Goal: Information Seeking & Learning: Check status

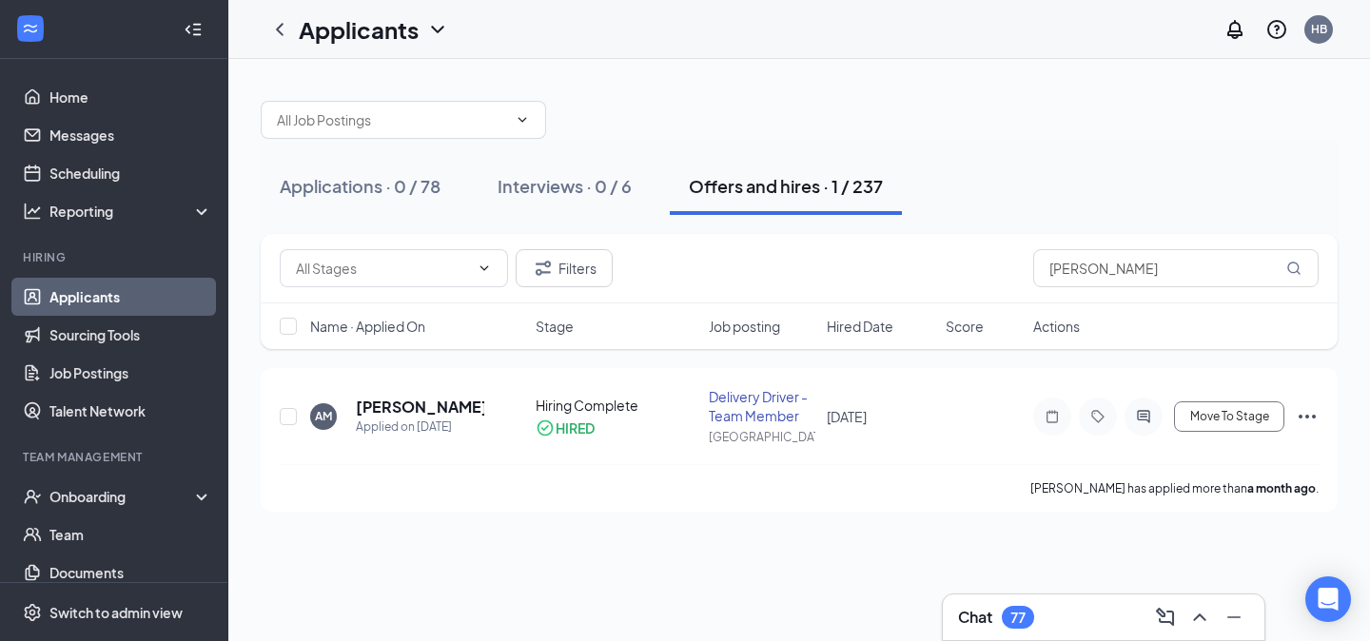
click at [566, 186] on div "Interviews · 0 / 6" at bounding box center [565, 186] width 134 height 24
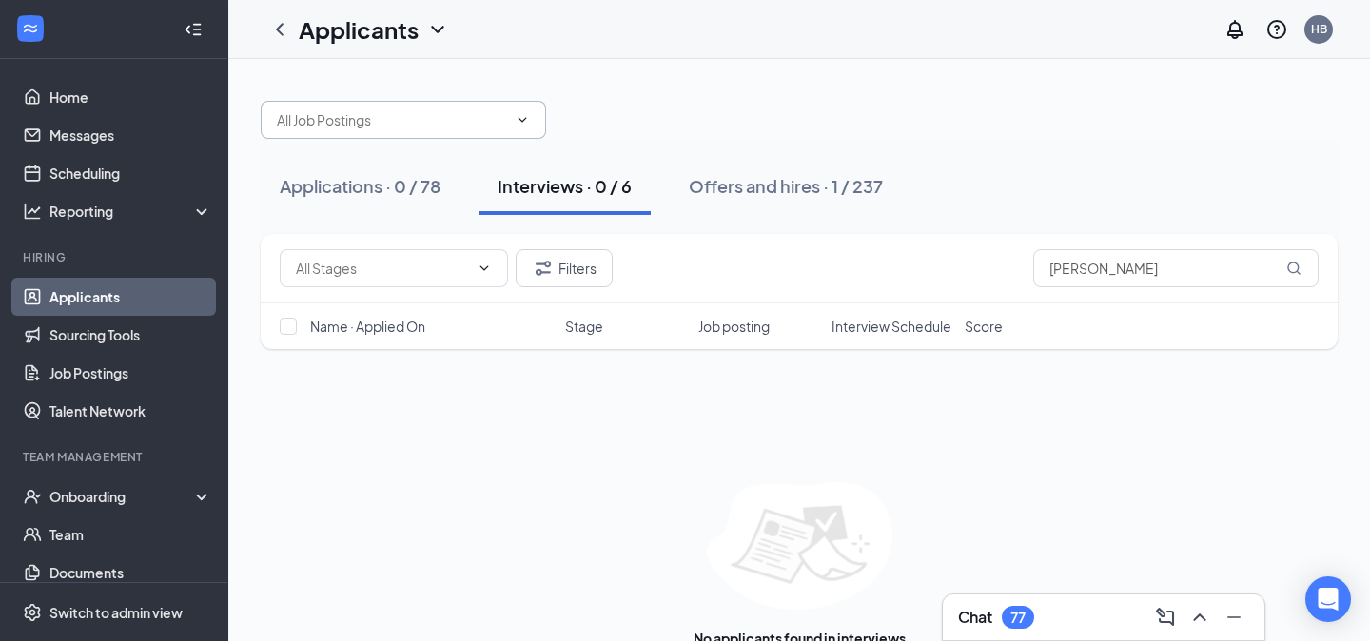
click at [451, 120] on input "text" at bounding box center [392, 119] width 230 height 21
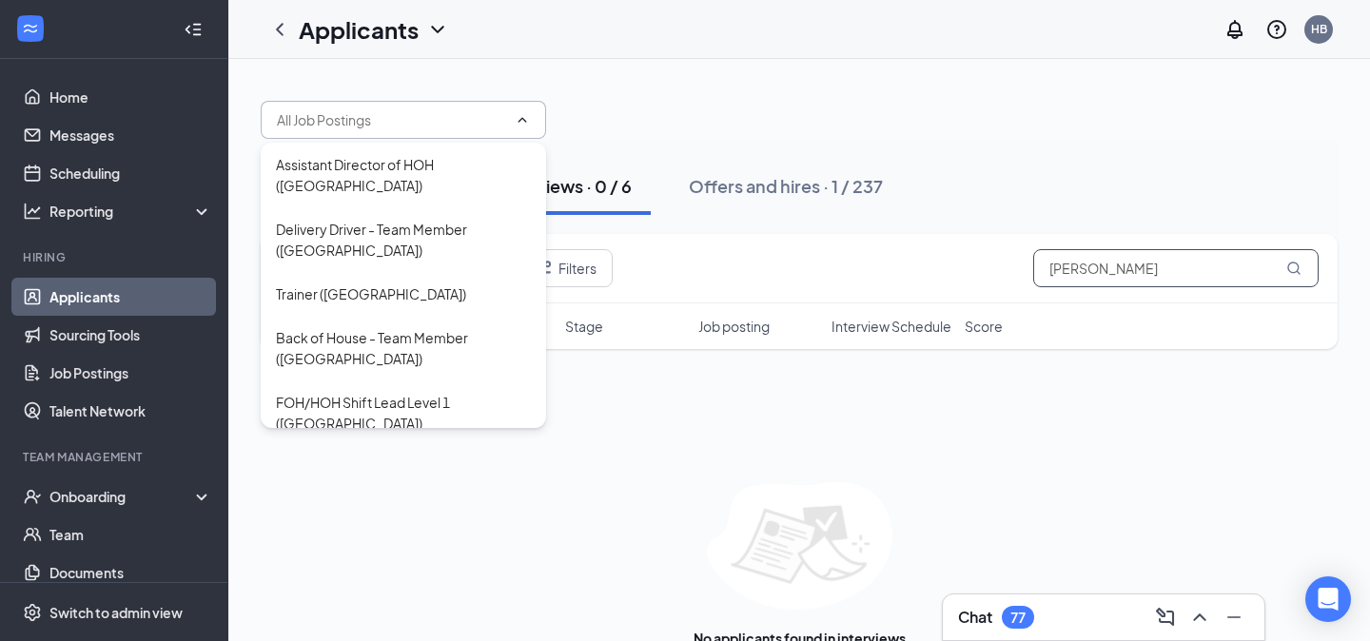
click at [1162, 271] on input "[PERSON_NAME]" at bounding box center [1175, 268] width 285 height 38
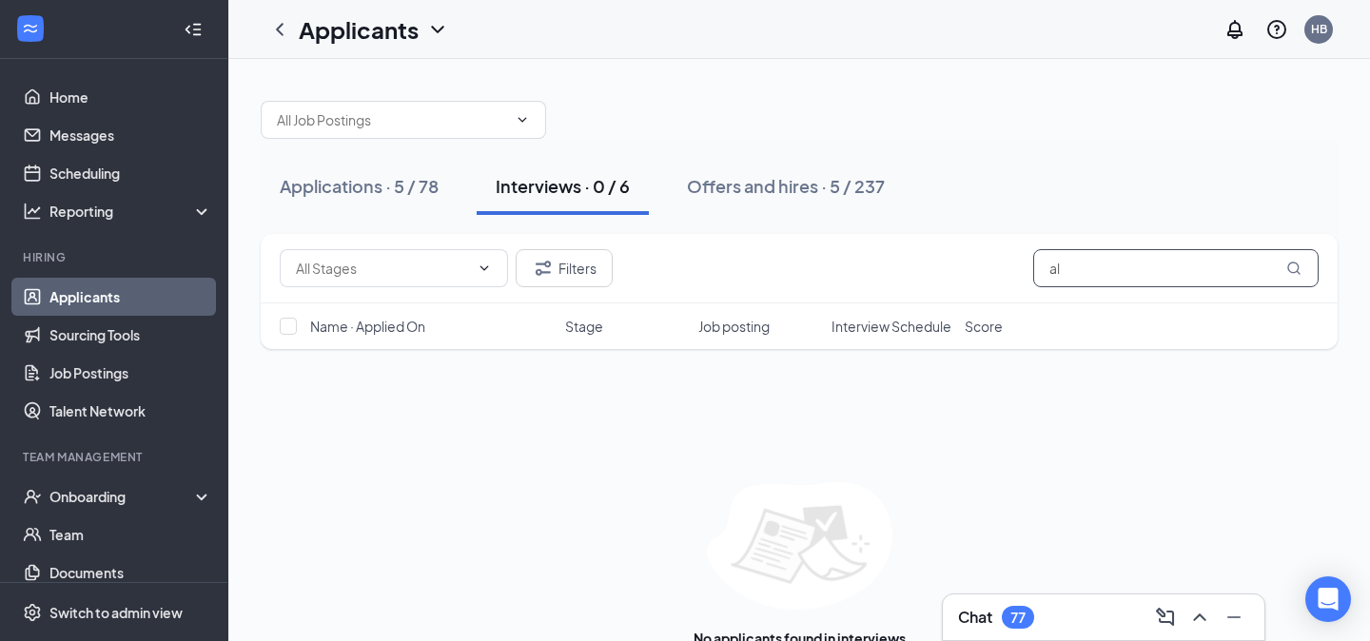
type input "a"
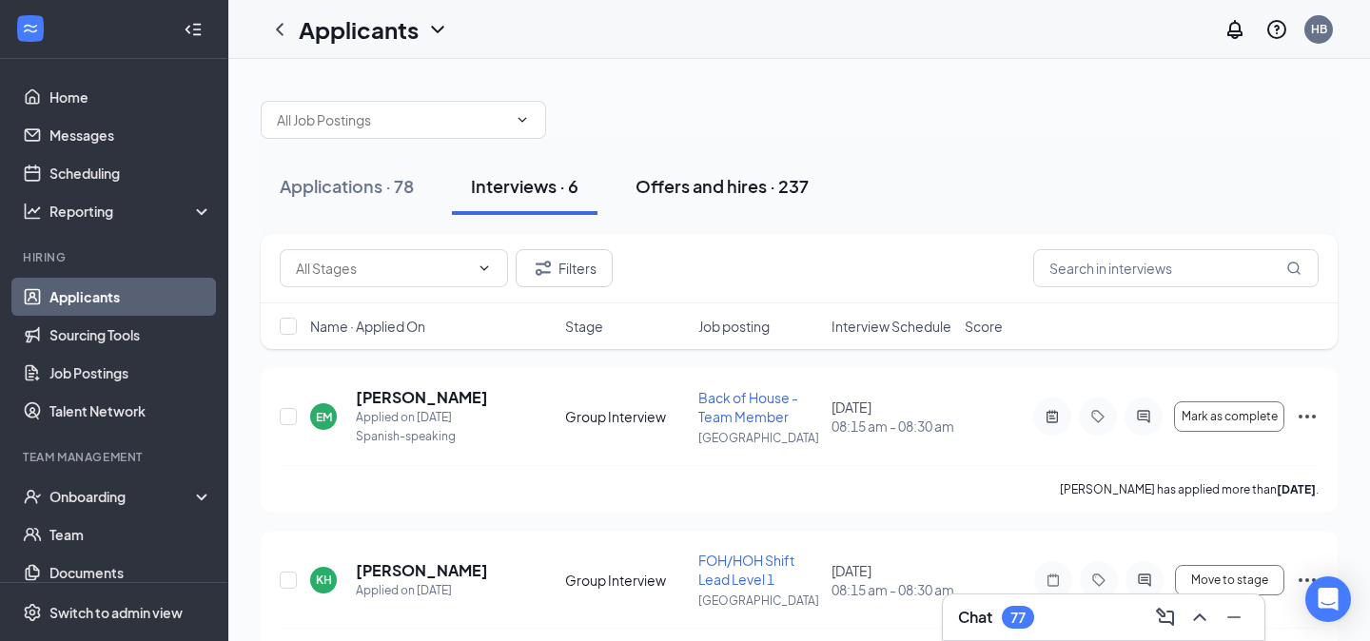
click at [735, 189] on div "Offers and hires · 237" at bounding box center [721, 186] width 173 height 24
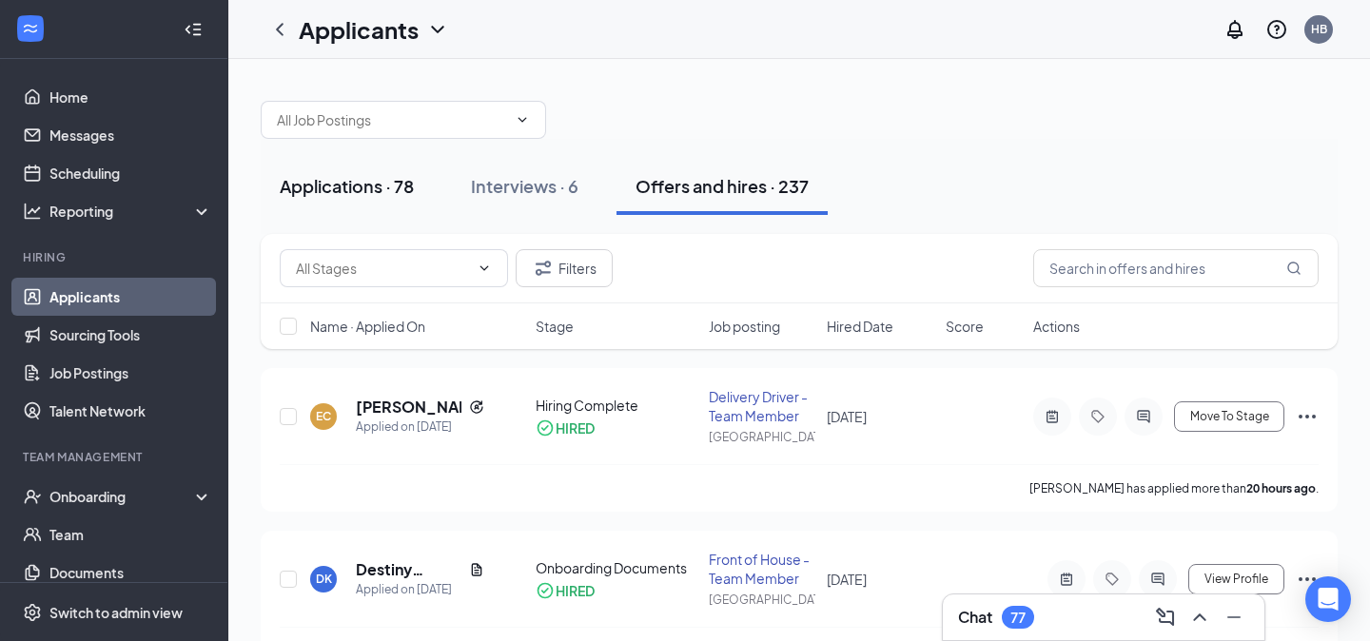
click at [365, 191] on div "Applications · 78" at bounding box center [347, 186] width 134 height 24
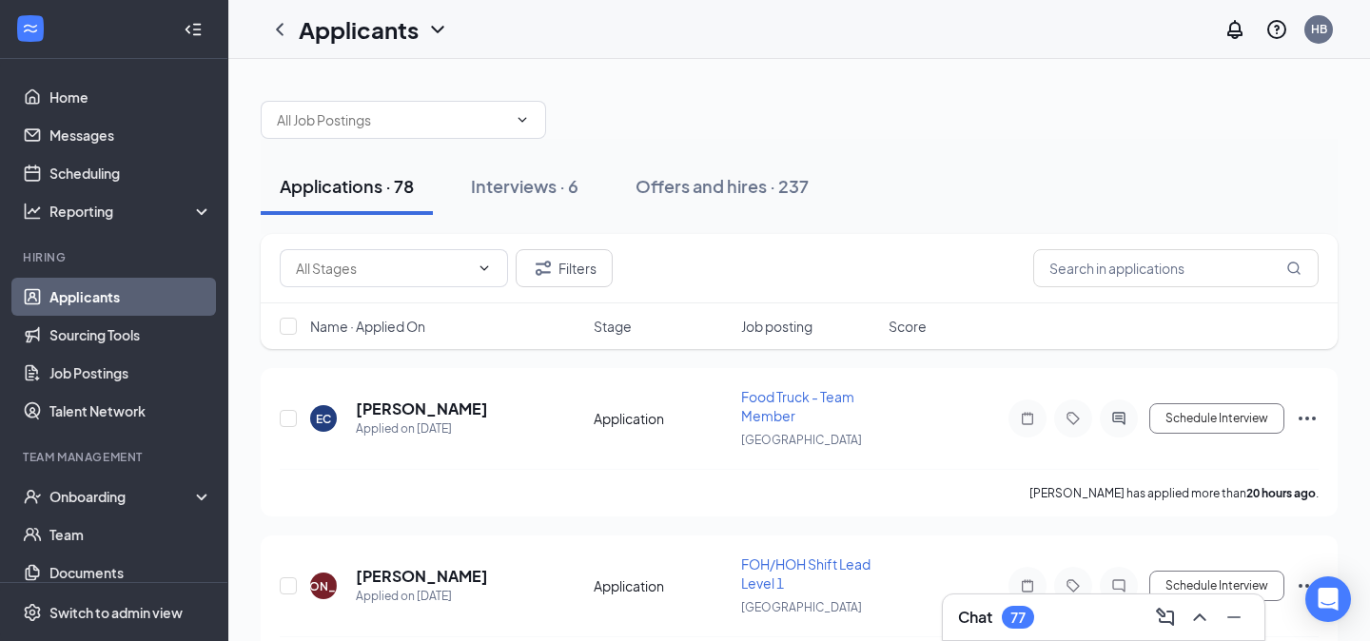
click at [1155, 287] on div "Filters" at bounding box center [799, 268] width 1077 height 69
click at [1139, 276] on input "text" at bounding box center [1175, 268] width 285 height 38
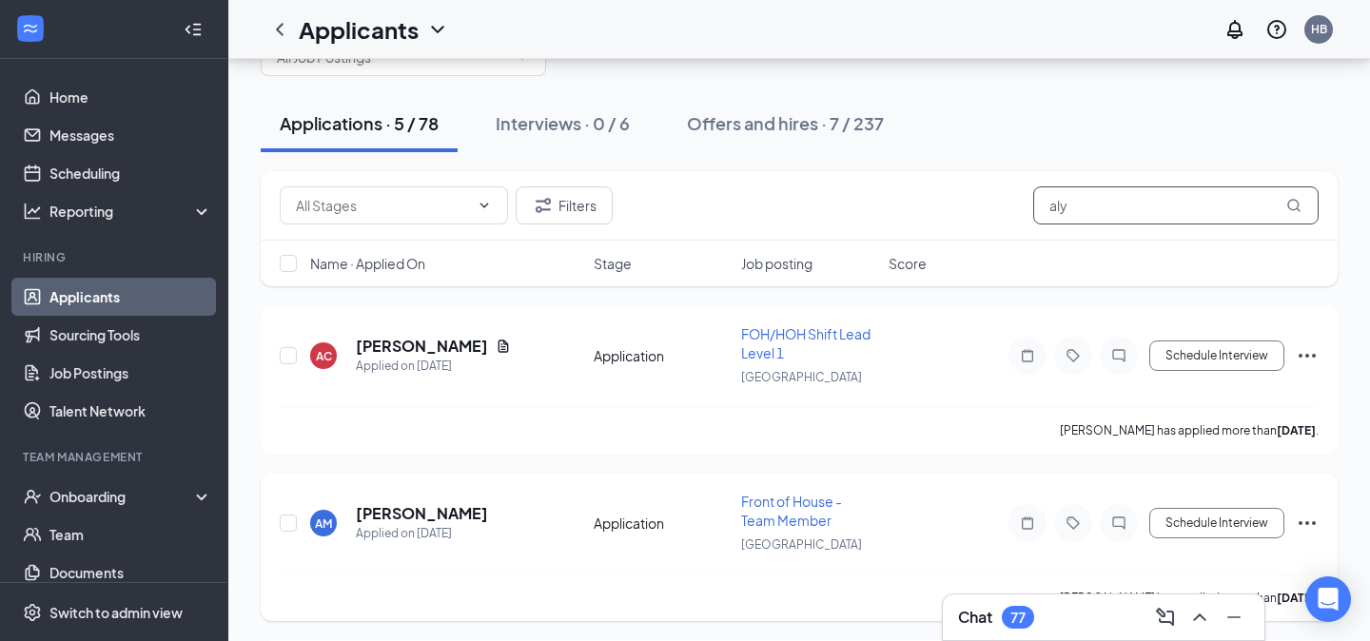
scroll to position [67, 0]
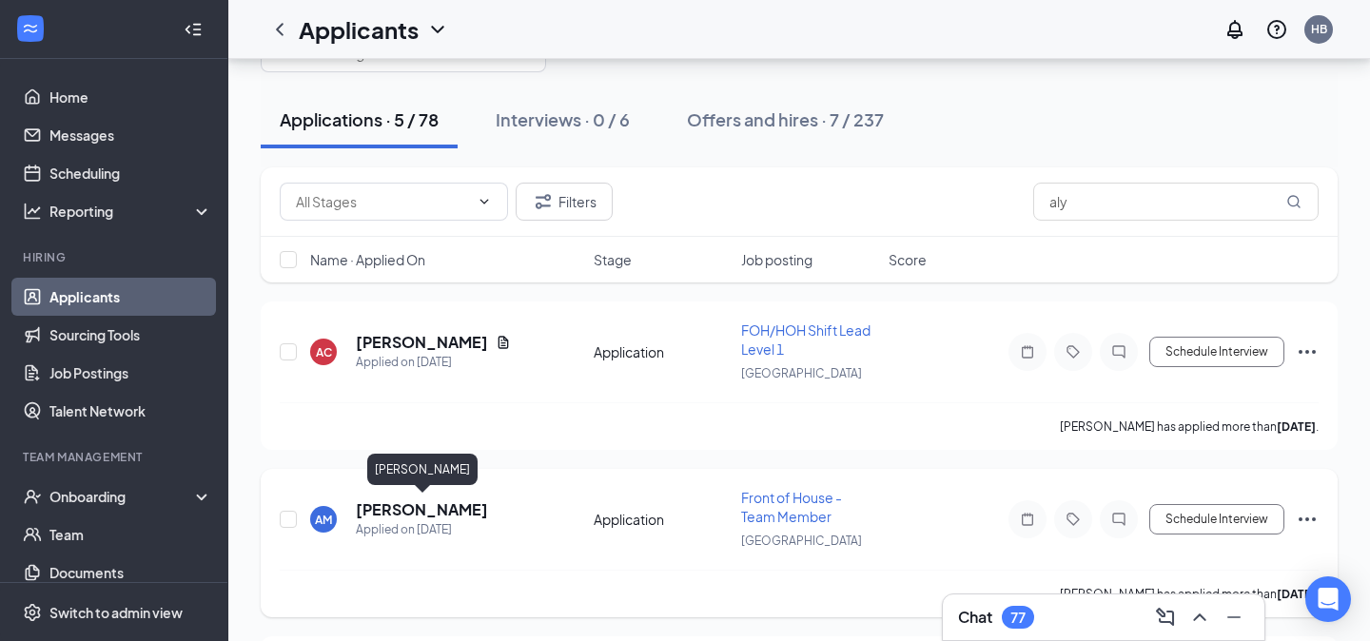
click at [447, 512] on h5 "[PERSON_NAME]" at bounding box center [422, 509] width 132 height 21
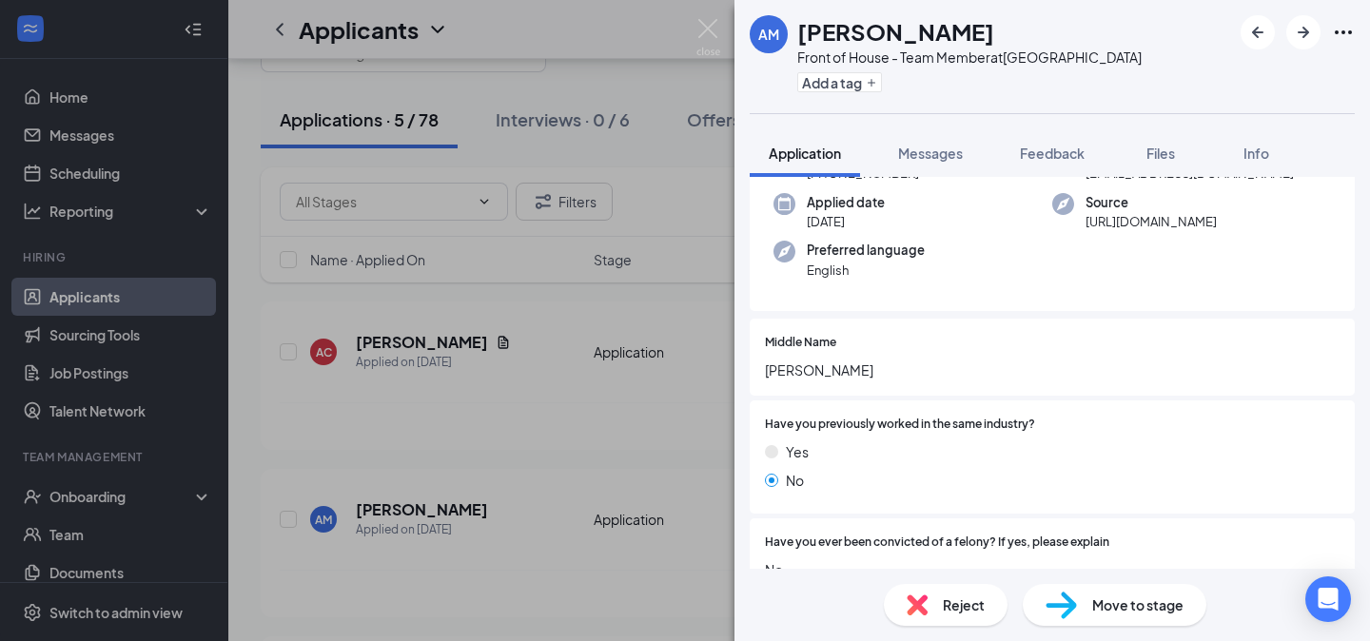
scroll to position [157, 0]
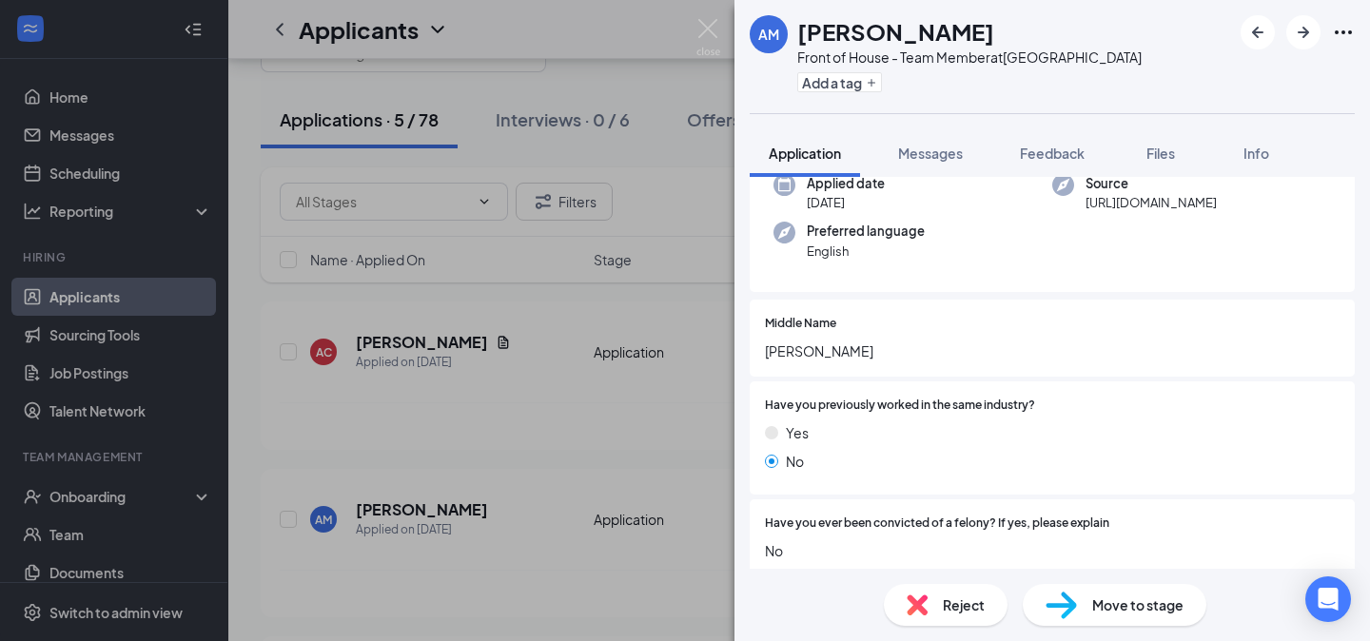
click at [648, 418] on div "AM [PERSON_NAME] Front of House - Team Member at [GEOGRAPHIC_DATA] Add a tag Ap…" at bounding box center [685, 320] width 1370 height 641
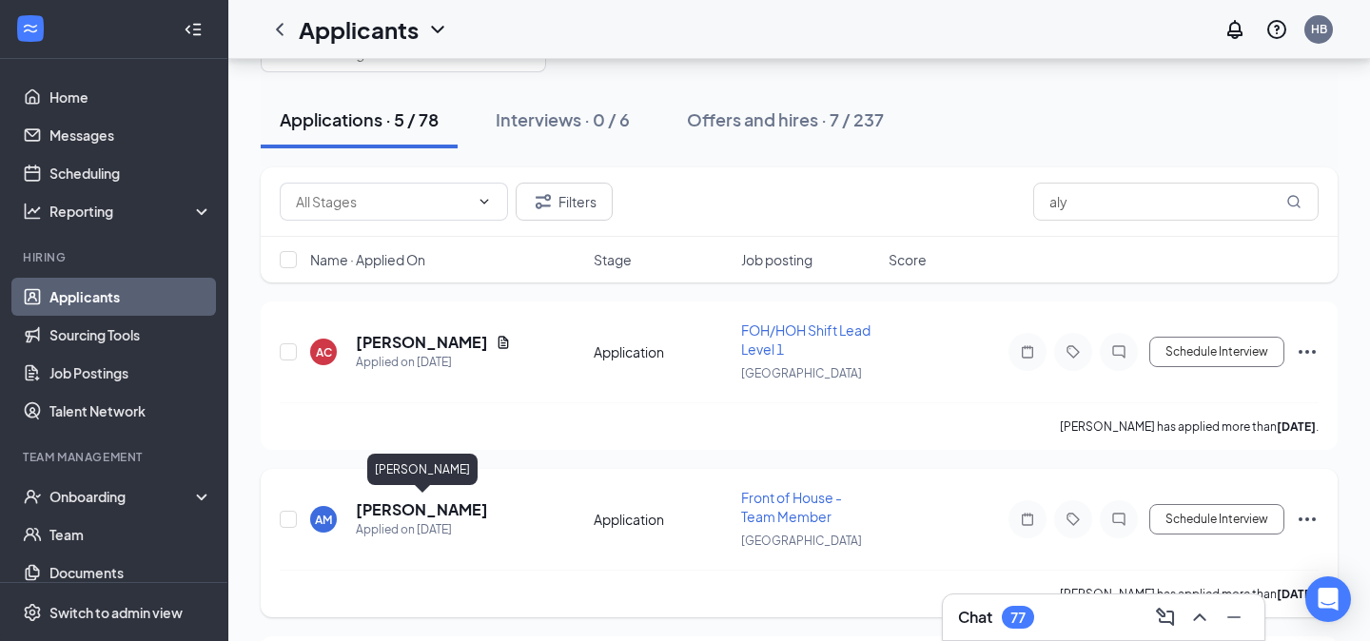
click at [488, 504] on h5 "[PERSON_NAME]" at bounding box center [422, 509] width 132 height 21
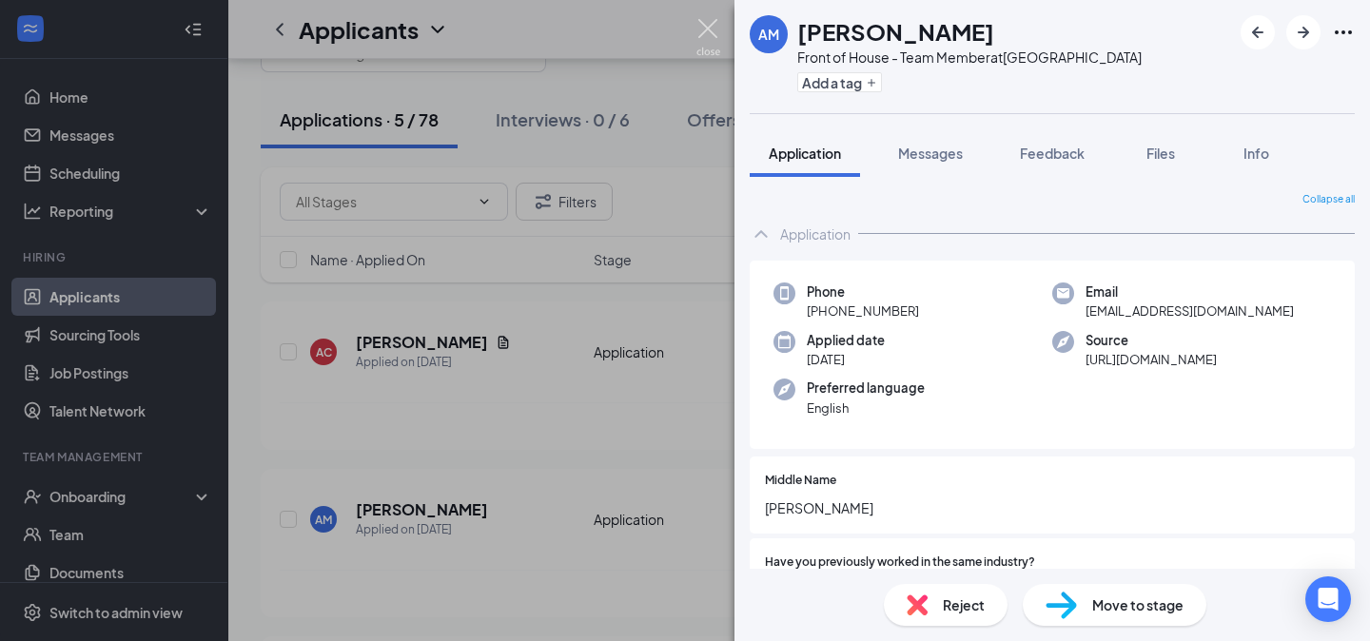
click at [710, 25] on img at bounding box center [708, 37] width 24 height 37
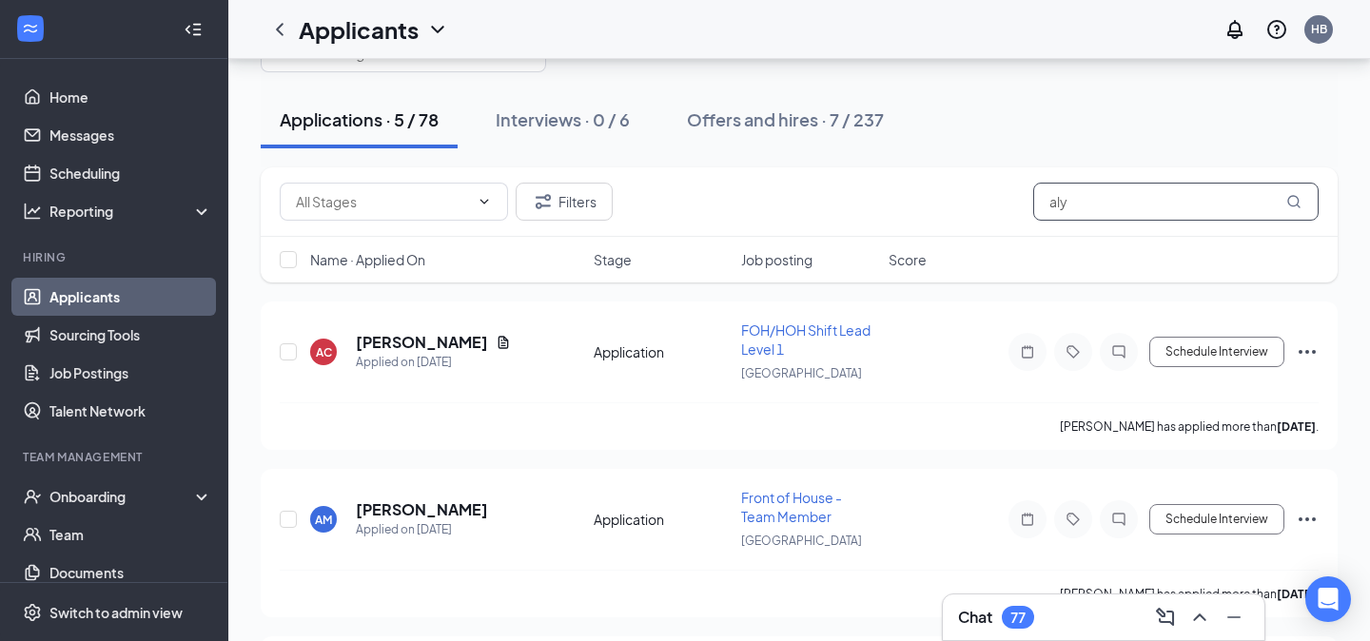
click at [1081, 212] on input "aly" at bounding box center [1175, 202] width 285 height 38
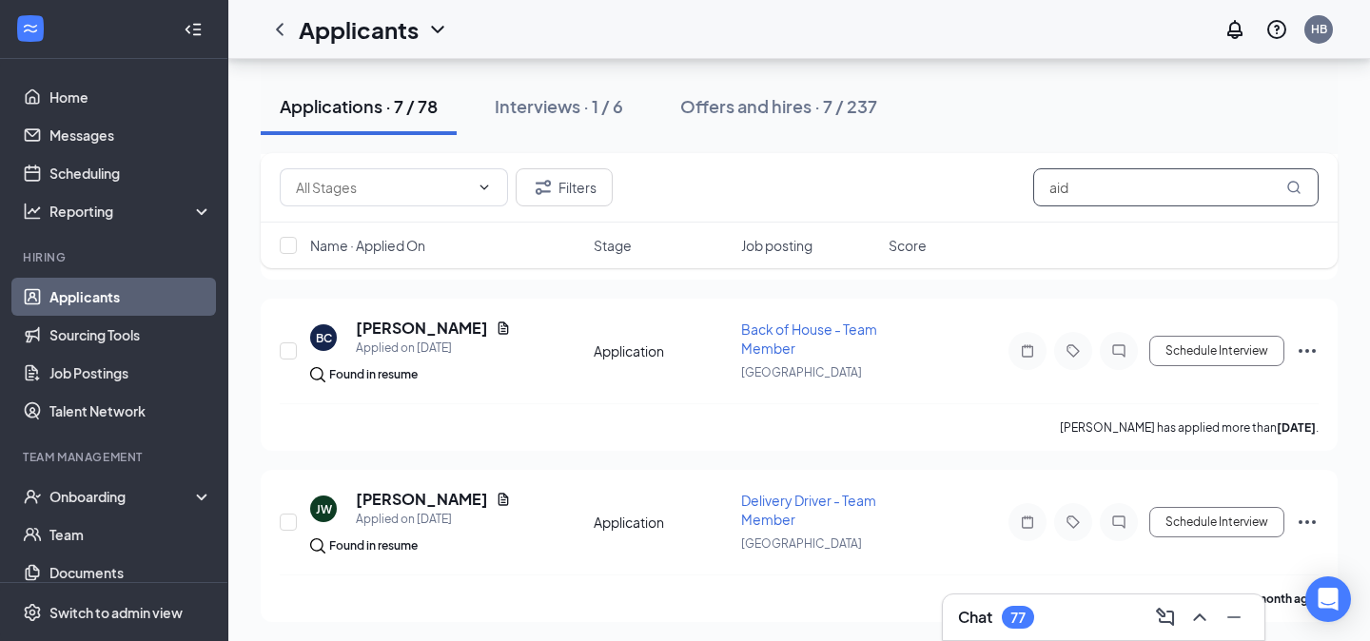
scroll to position [924, 0]
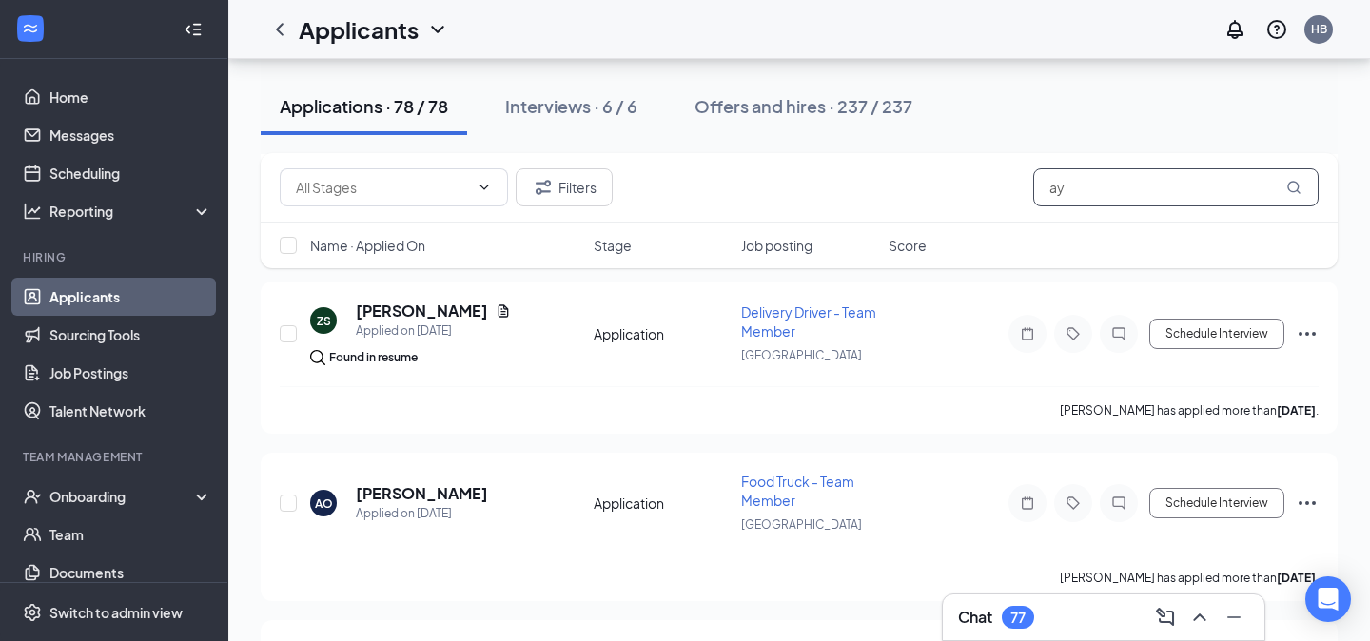
scroll to position [911, 0]
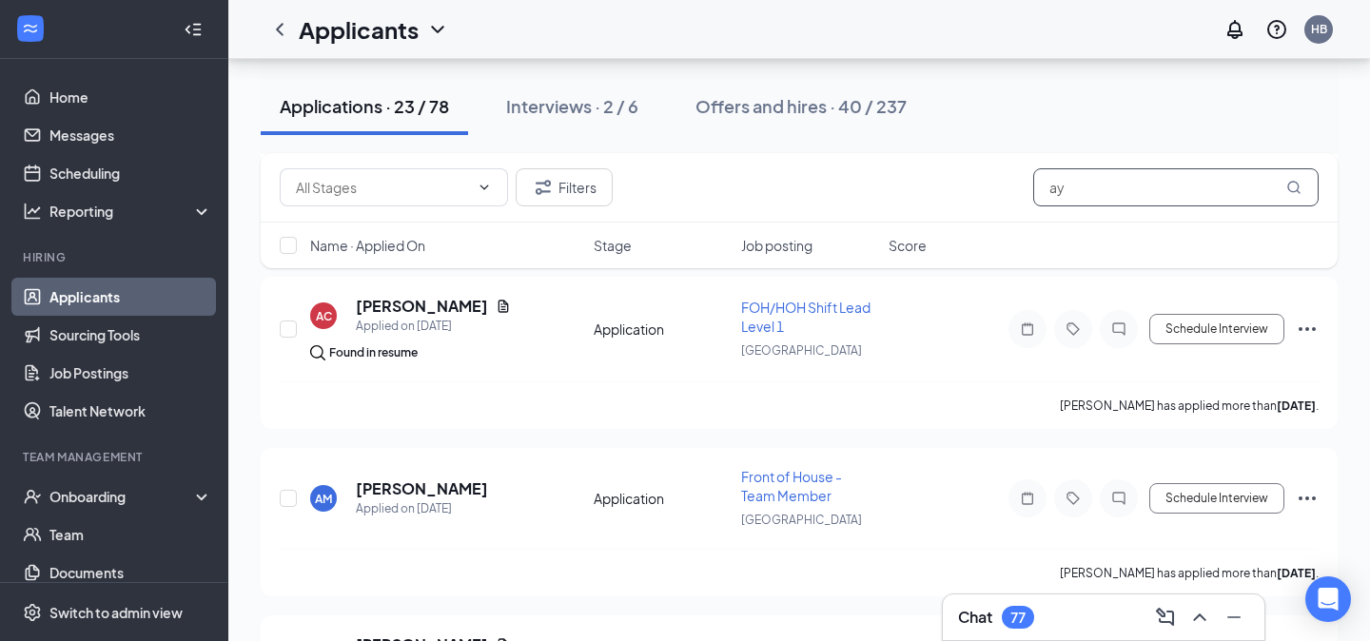
scroll to position [599, 0]
type input "ay"
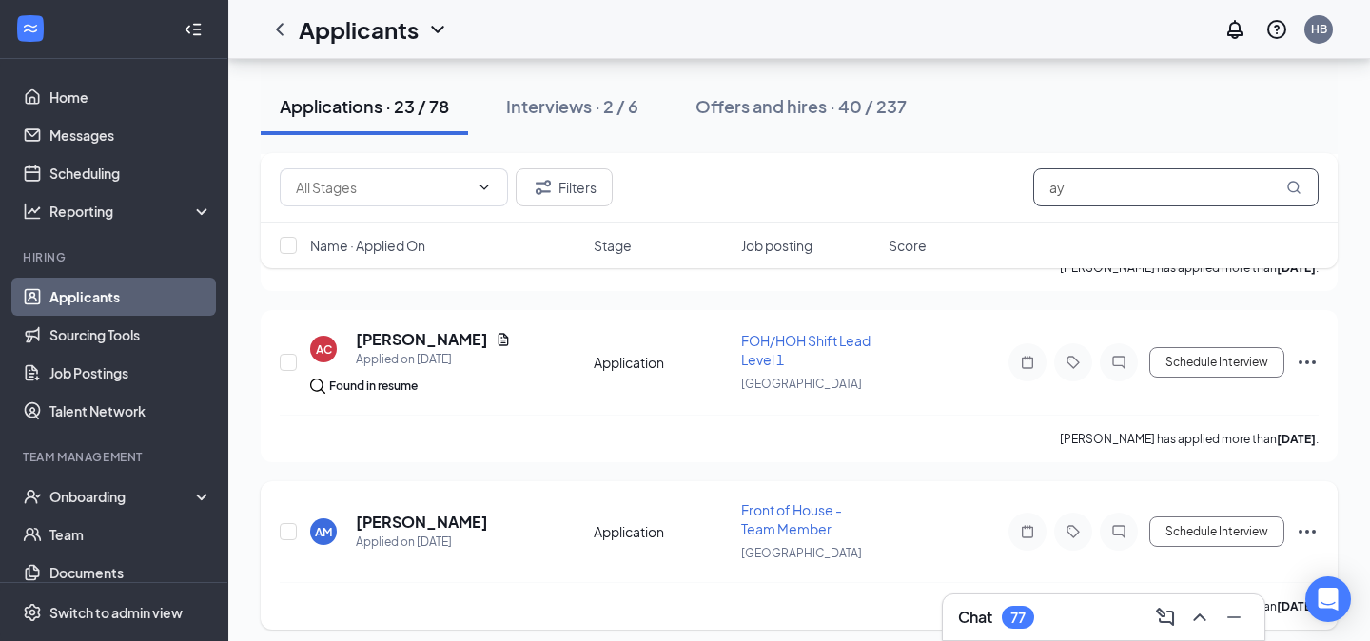
scroll to position [565, 0]
